Goal: Task Accomplishment & Management: Use online tool/utility

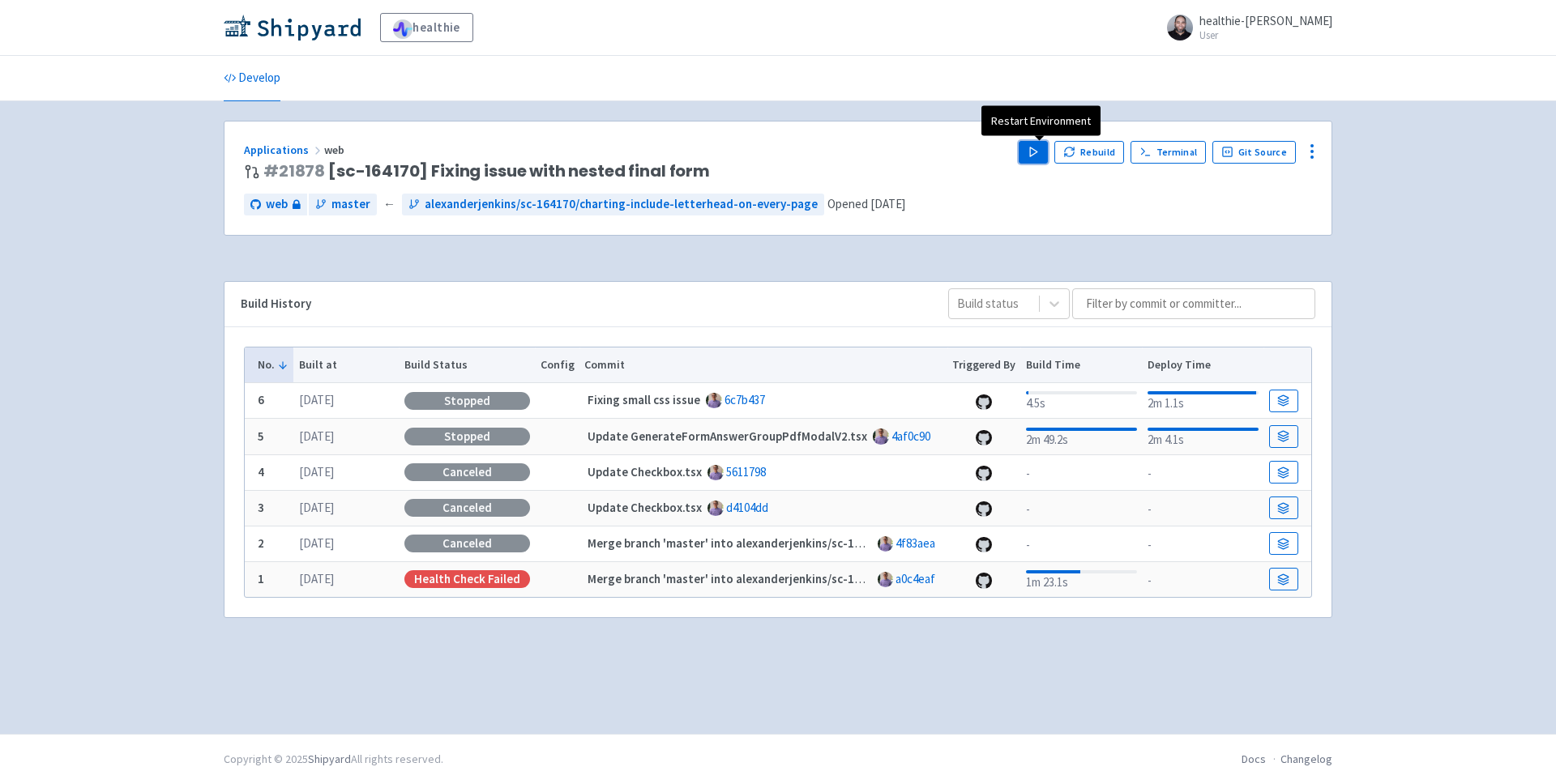
click at [1039, 158] on button "Play" at bounding box center [1033, 153] width 29 height 23
click at [668, 92] on ul "Develop" at bounding box center [778, 78] width 1127 height 45
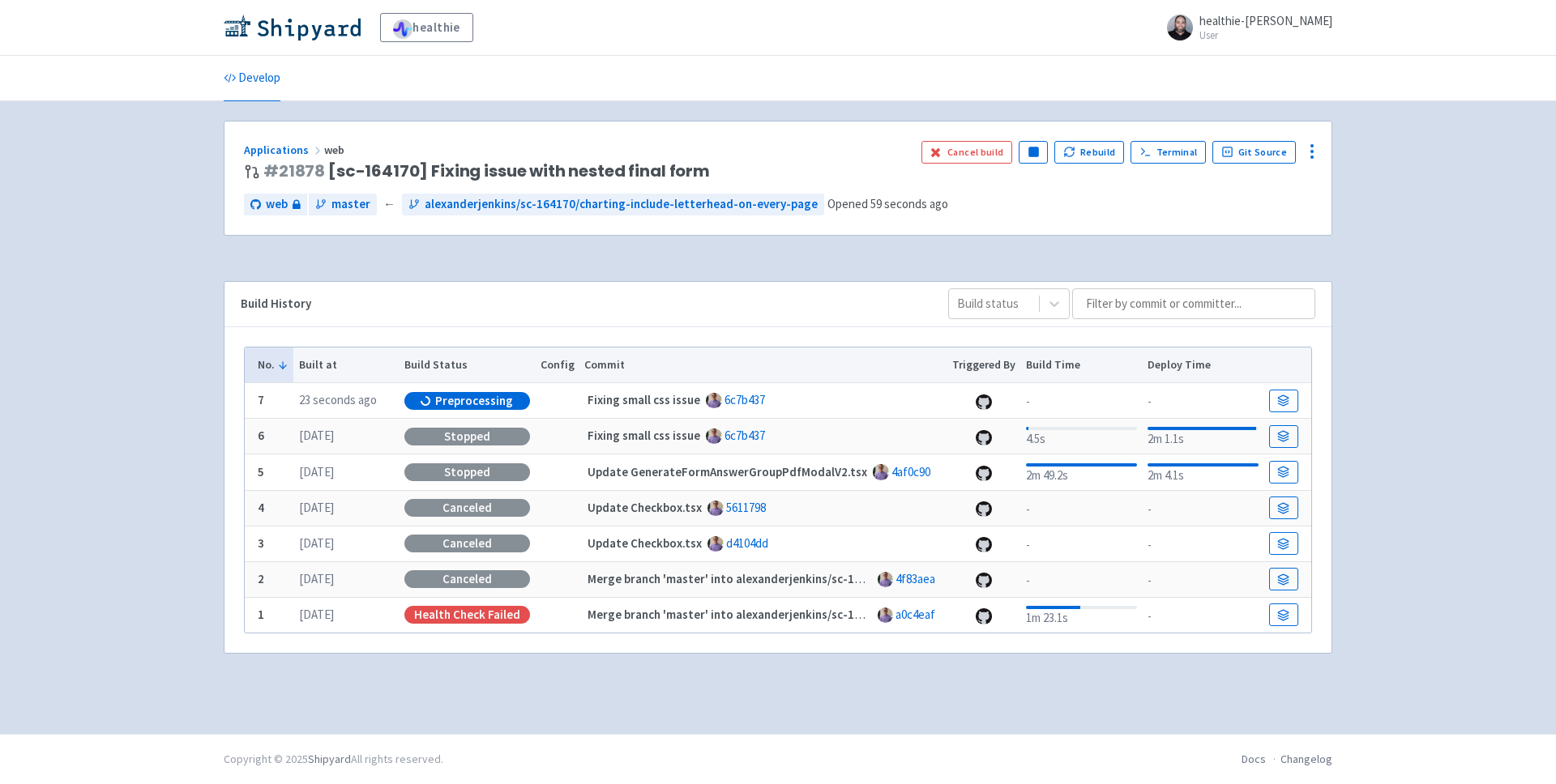
click at [477, 226] on div "Applications web # 21878 [sc-164170] Fixing issue with nested final form Cancel…" at bounding box center [778, 178] width 1107 height 114
click at [679, 111] on div "healthie healthie-steve User Profile Sign out Develop #" at bounding box center [778, 367] width 1556 height 734
click at [624, 130] on div "Applications web # 21878 [sc-164170] Fixing issue with nested final form Cancel…" at bounding box center [778, 178] width 1107 height 114
